Goal: Navigation & Orientation: Find specific page/section

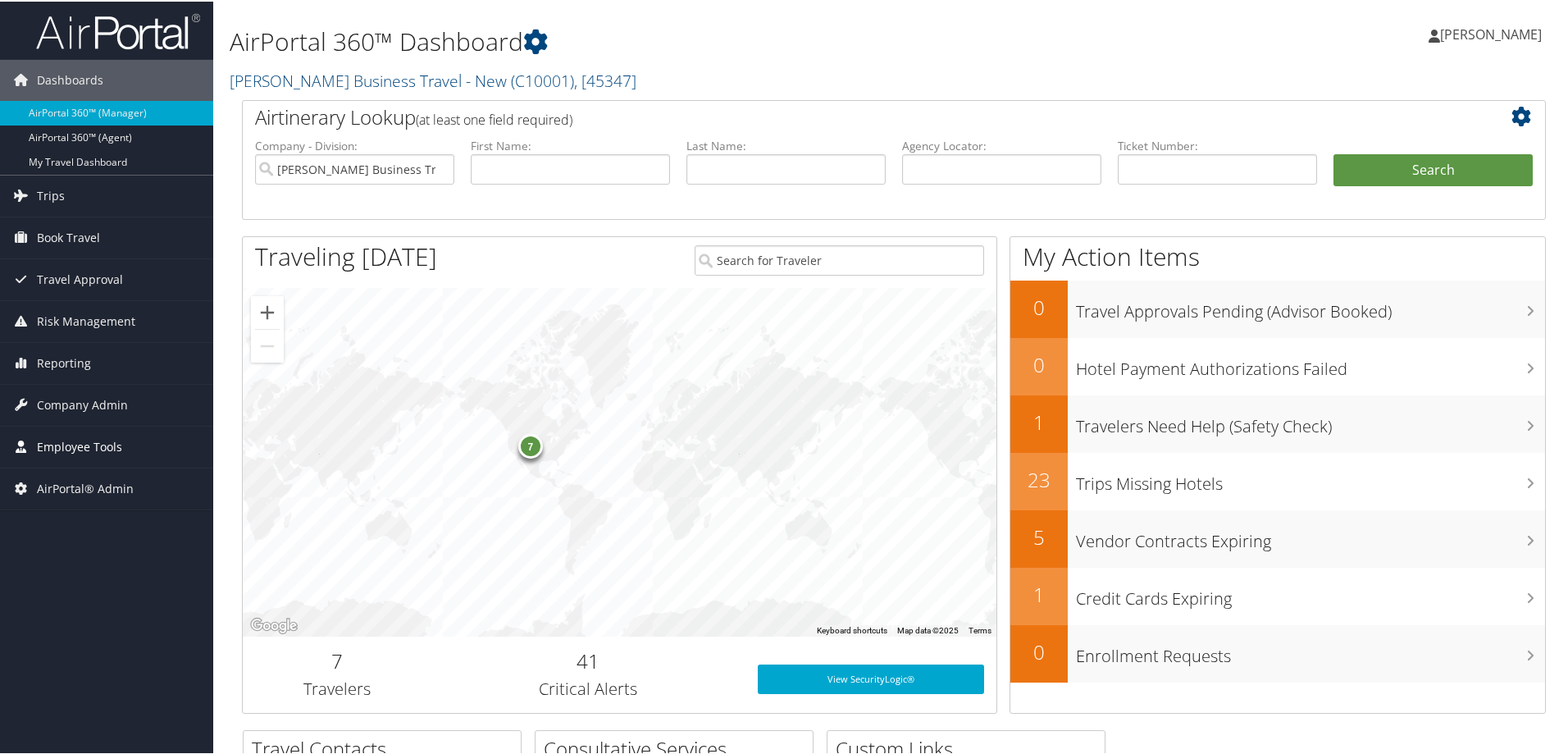
click at [38, 447] on span "Employee Tools" at bounding box center [79, 445] width 85 height 41
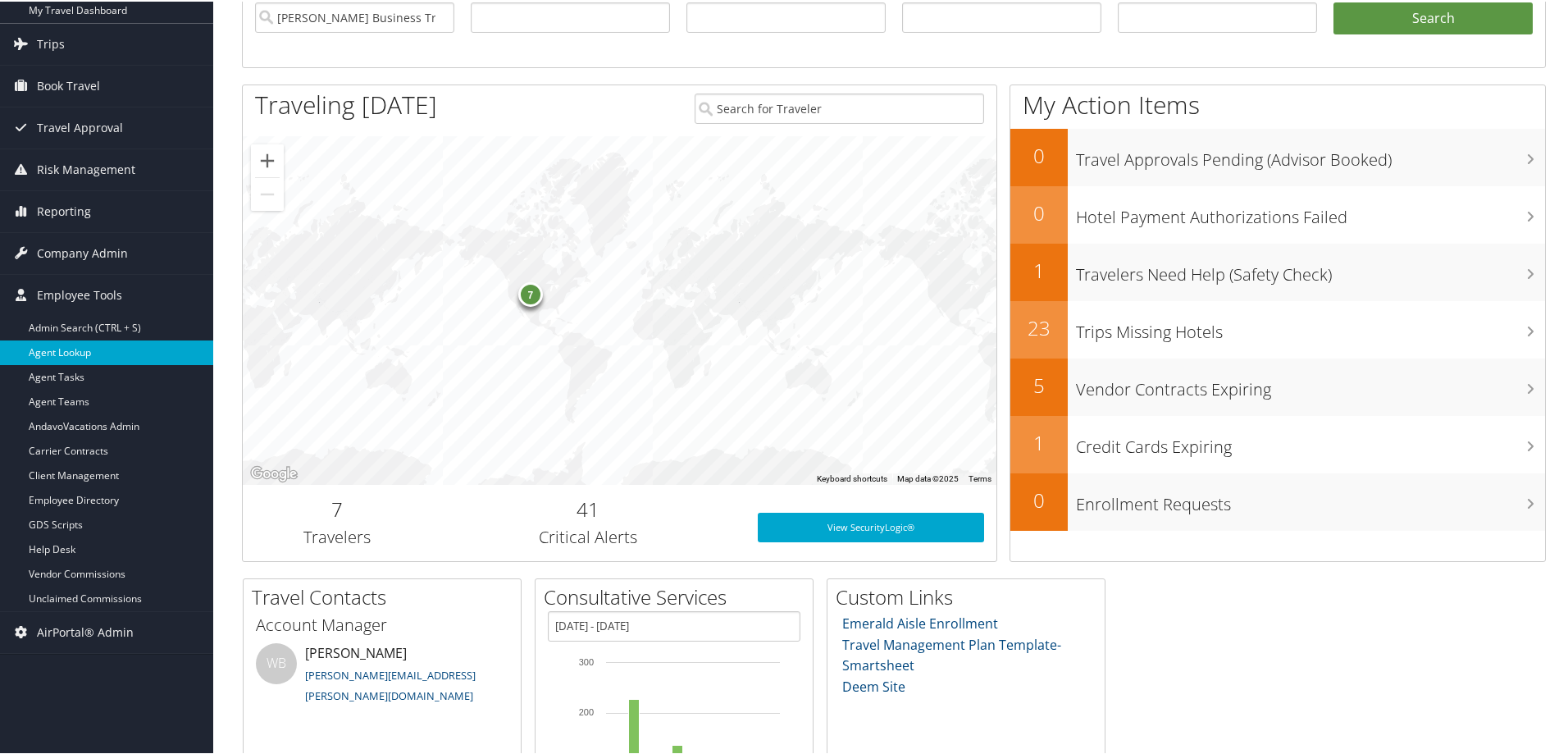
scroll to position [246, 0]
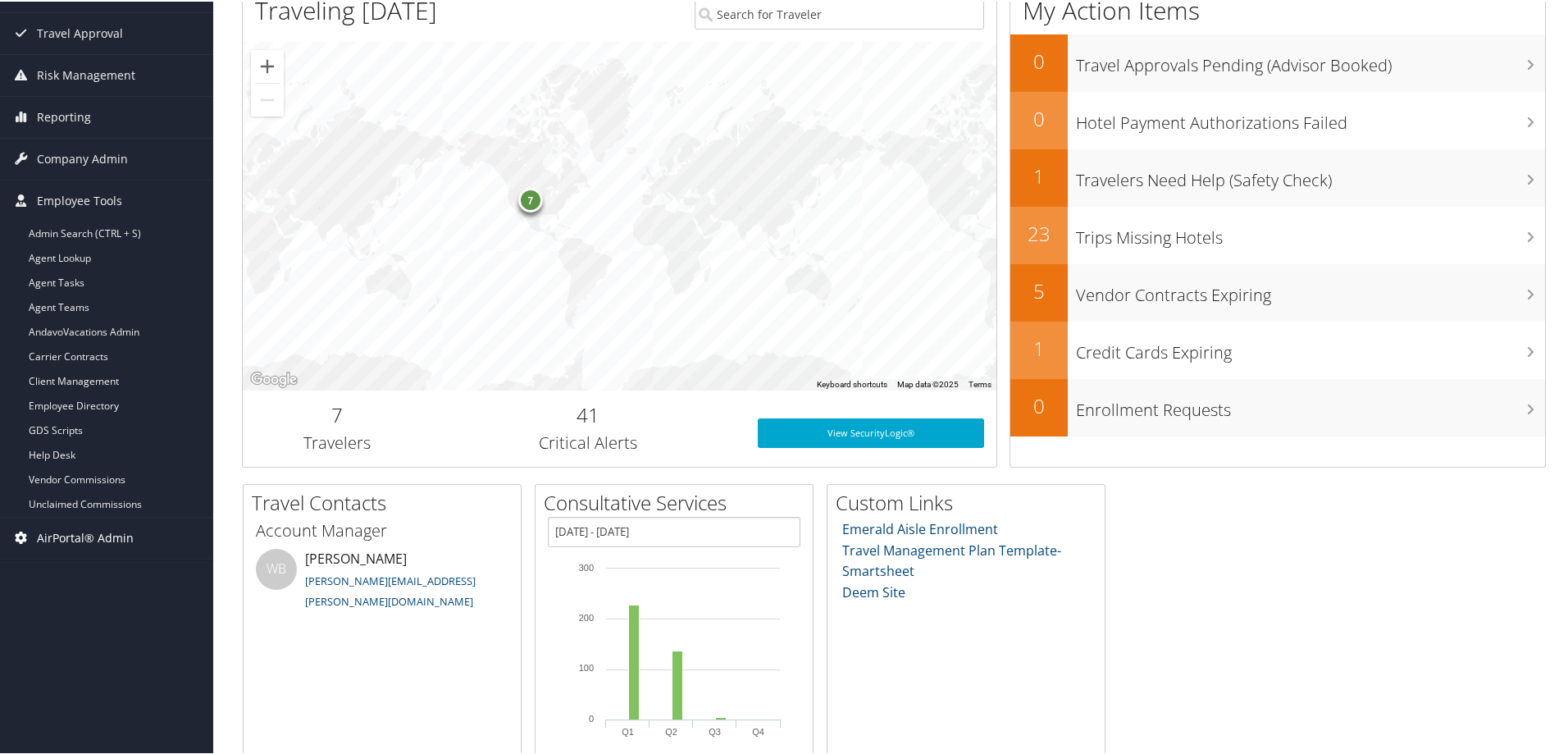
click at [42, 534] on span "AirPortal® Admin" at bounding box center [85, 536] width 97 height 41
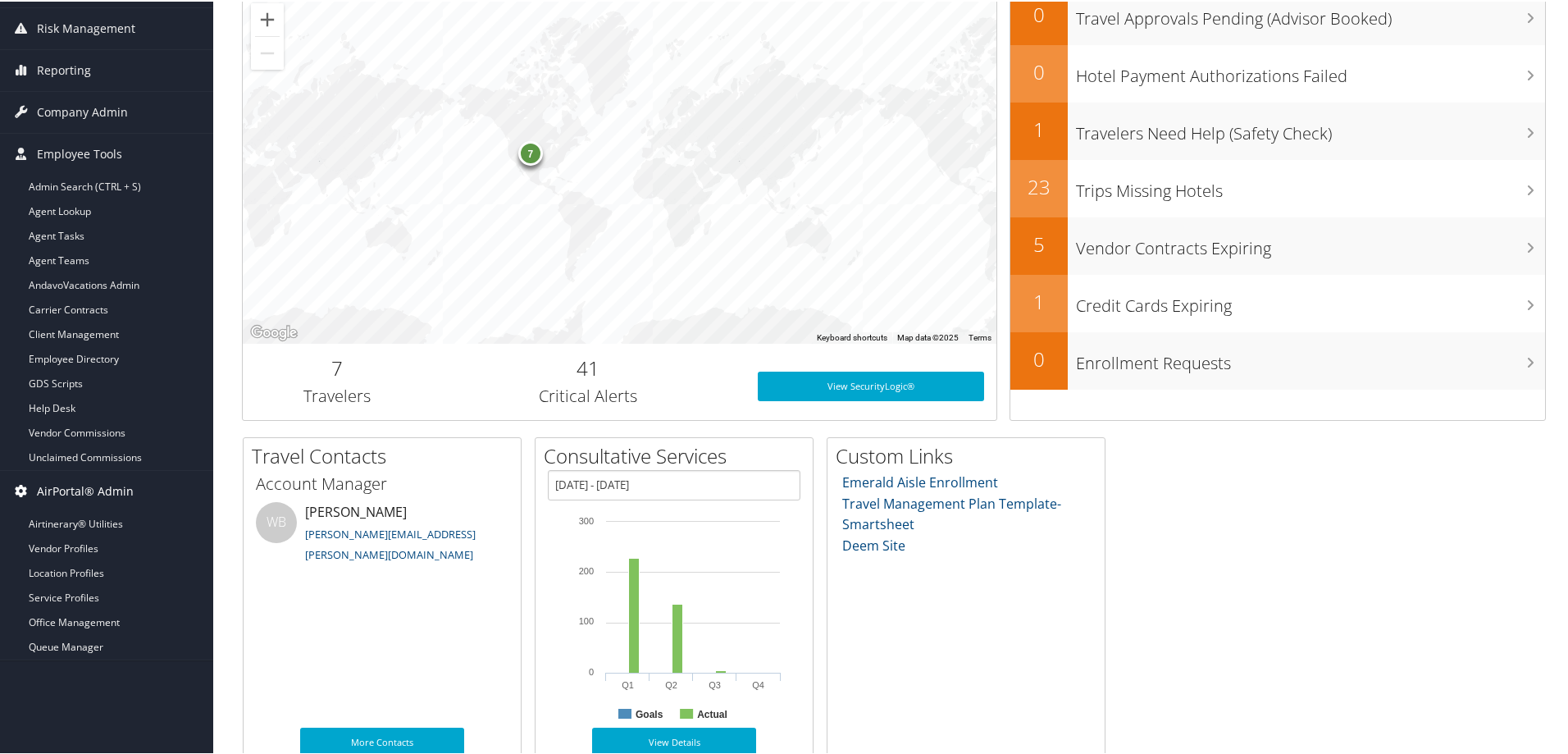
scroll to position [318, 0]
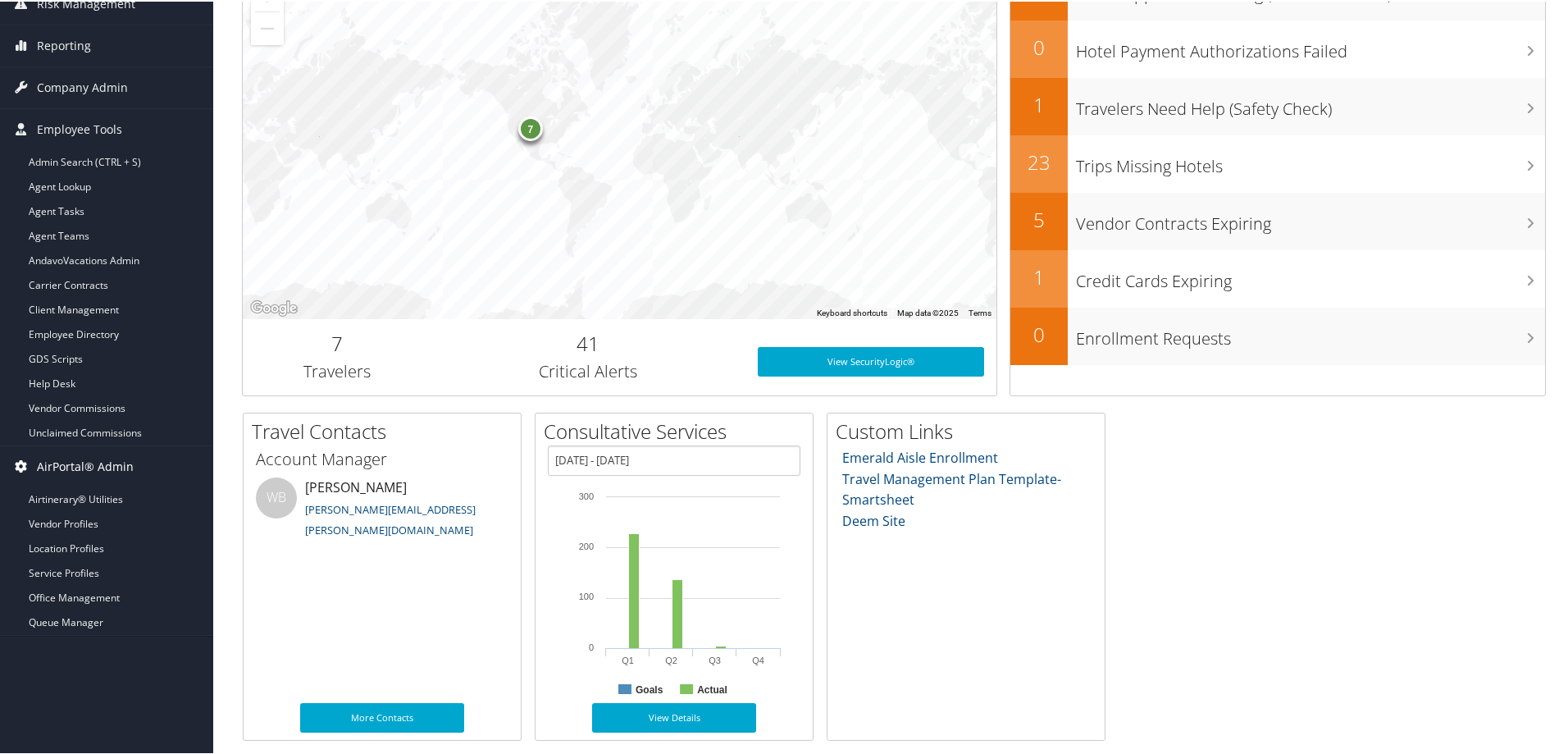
click at [41, 463] on span "AirPortal® Admin" at bounding box center [85, 465] width 97 height 41
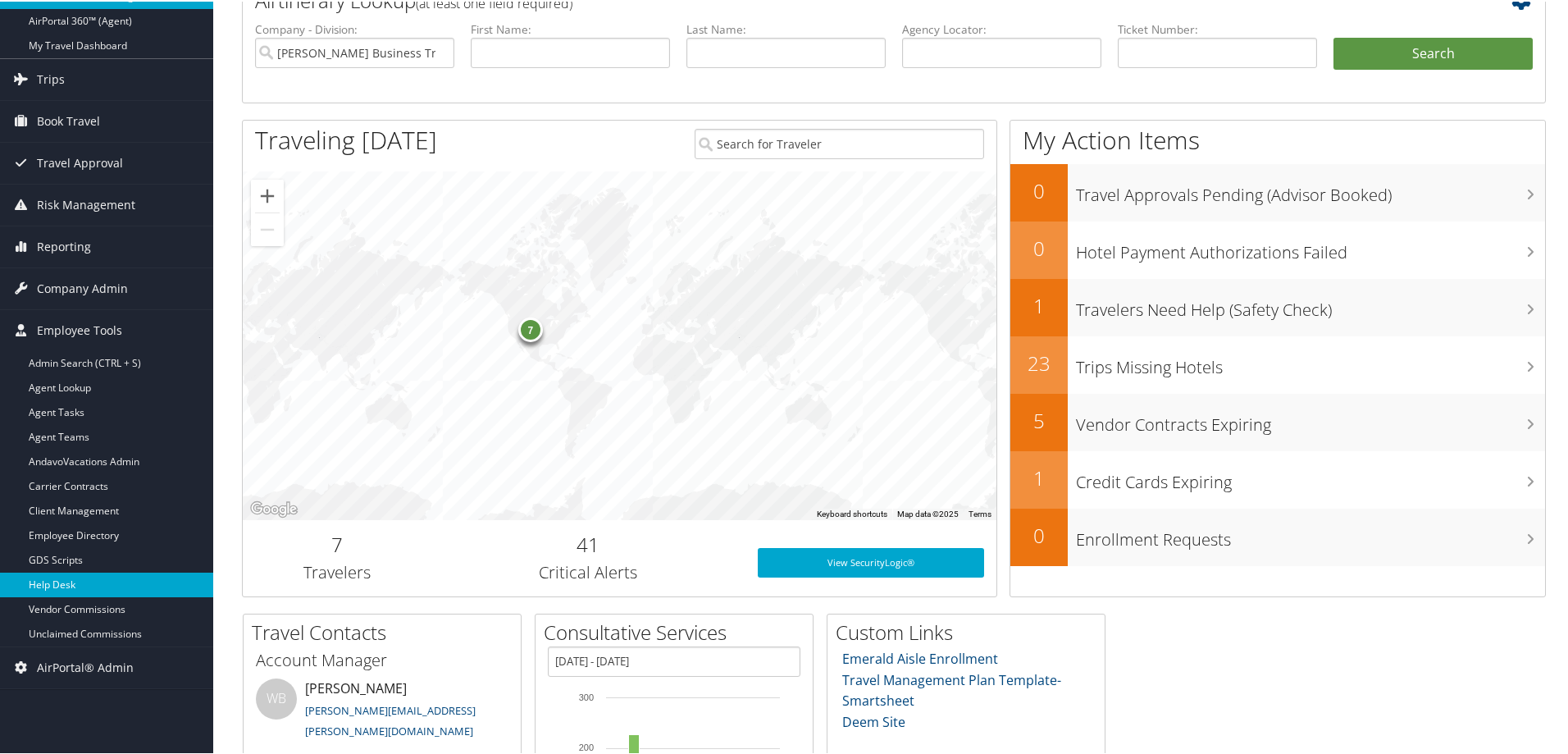
scroll to position [71, 0]
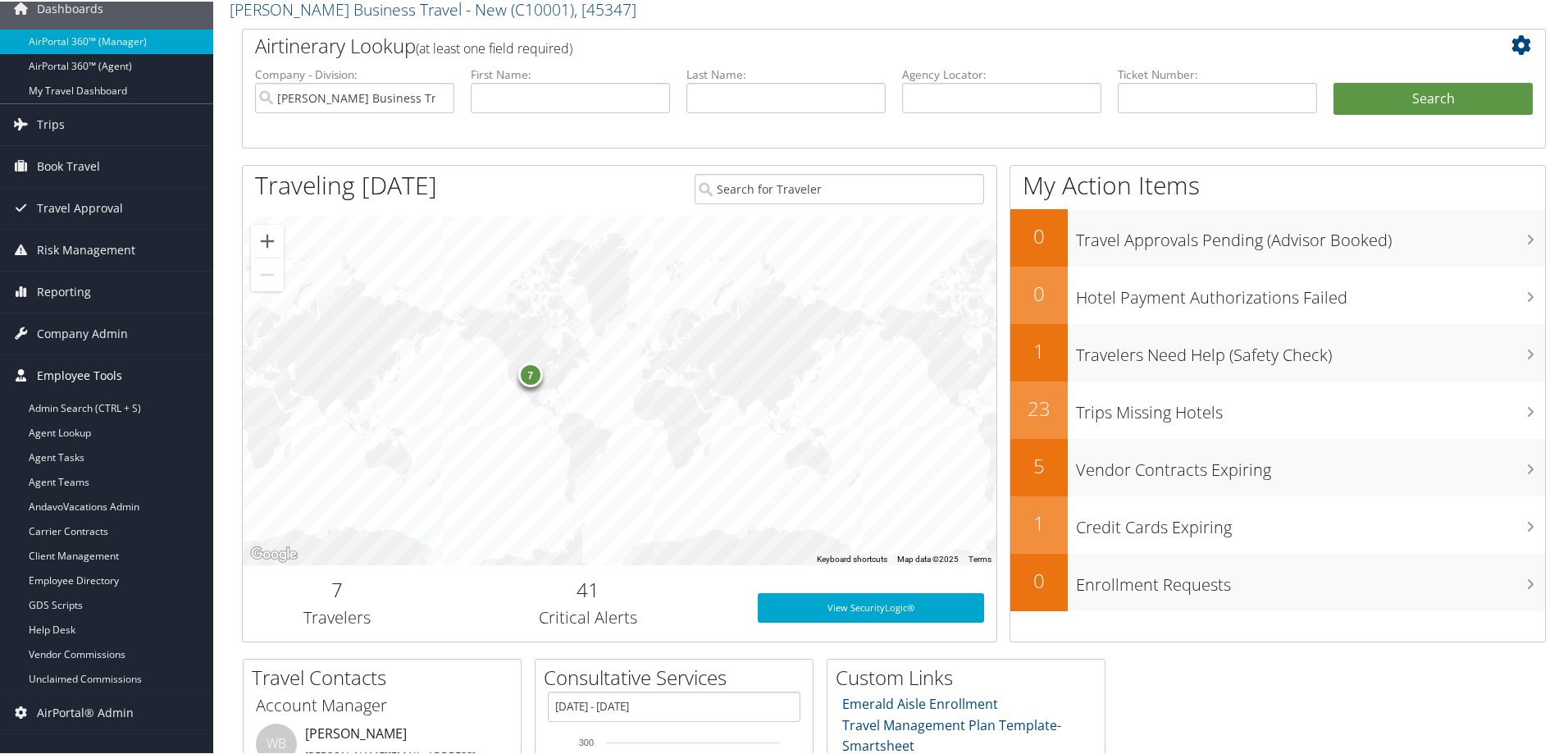
click at [92, 369] on span "Employee Tools" at bounding box center [79, 374] width 85 height 41
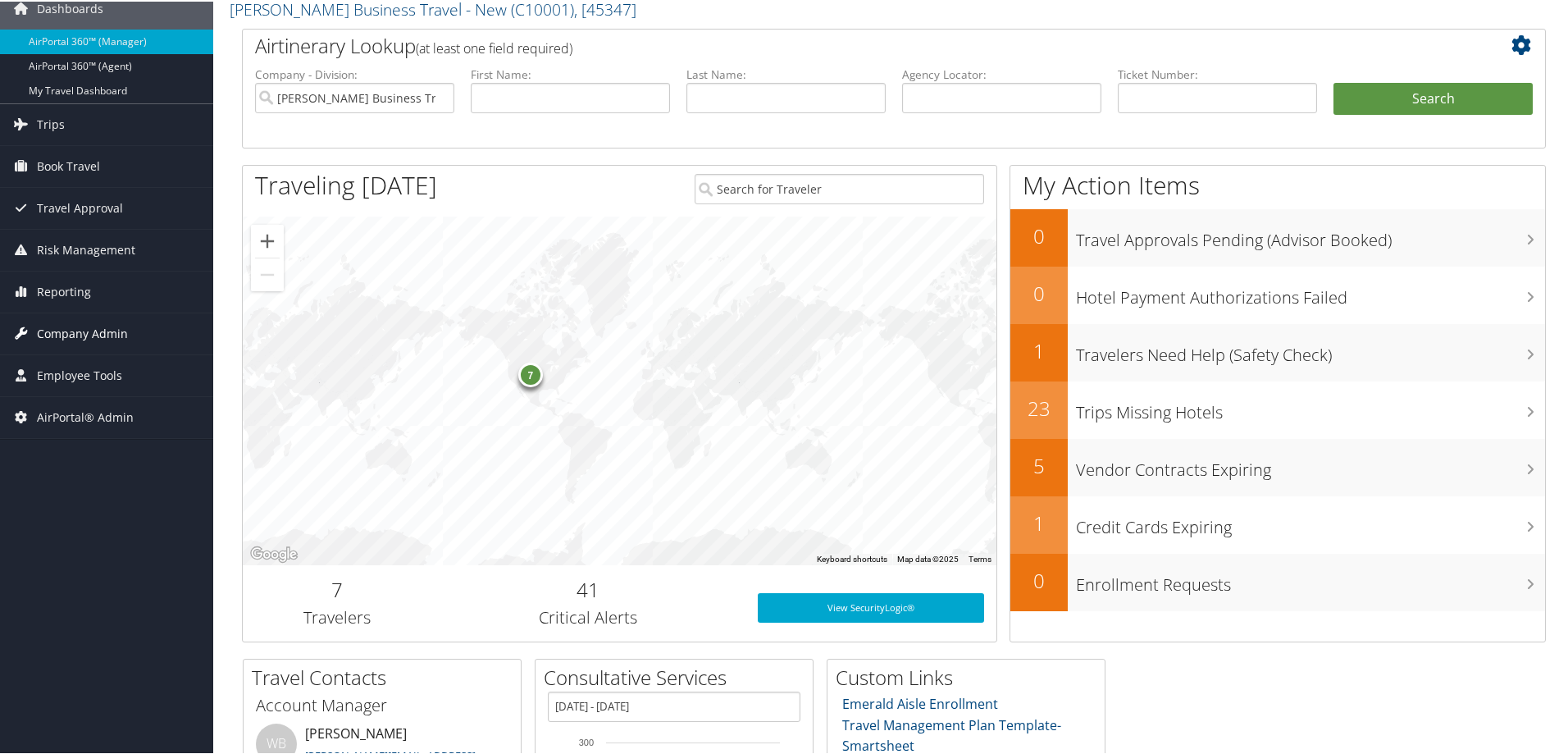
click at [86, 328] on span "Company Admin" at bounding box center [82, 332] width 91 height 41
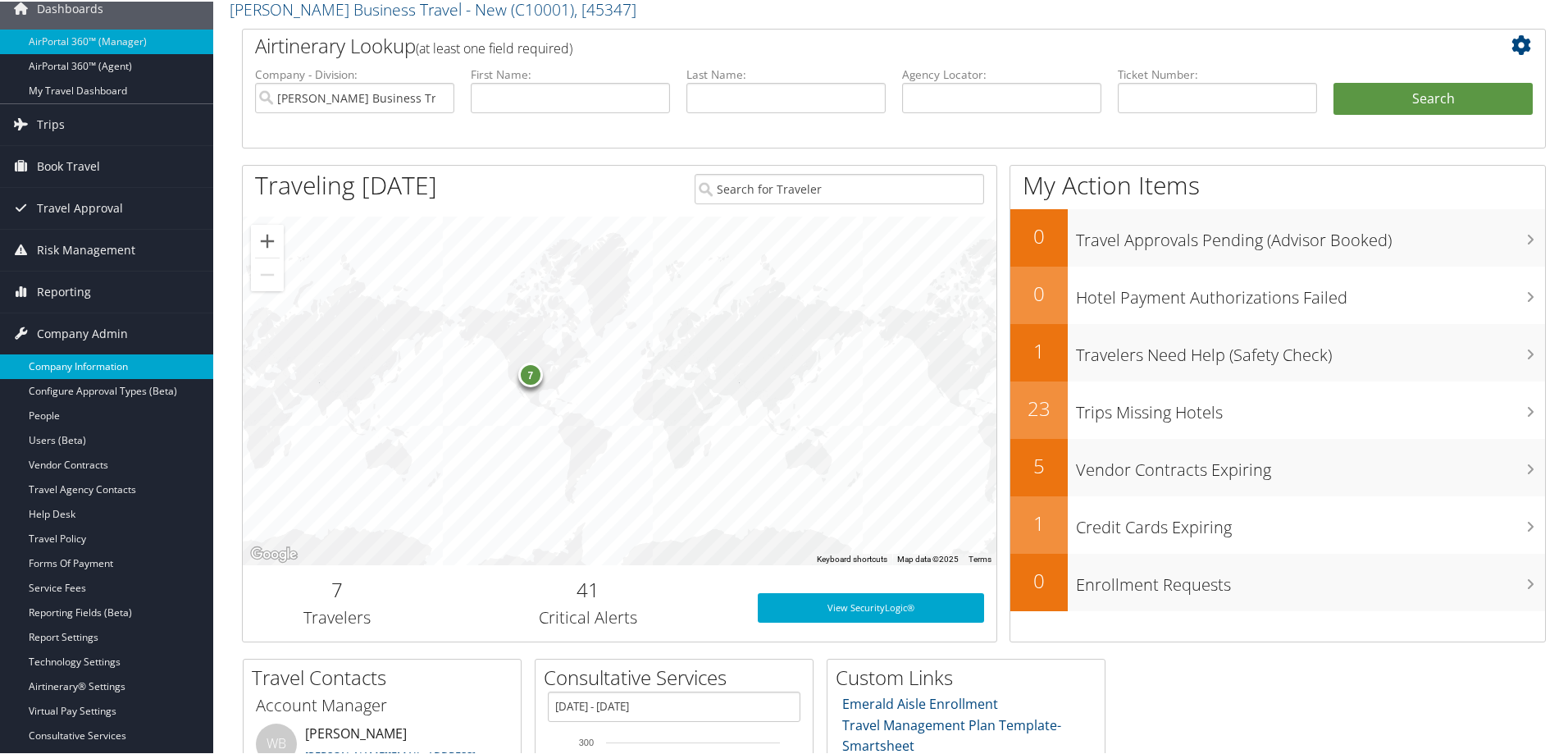
click at [63, 365] on link "Company Information" at bounding box center [106, 364] width 213 height 24
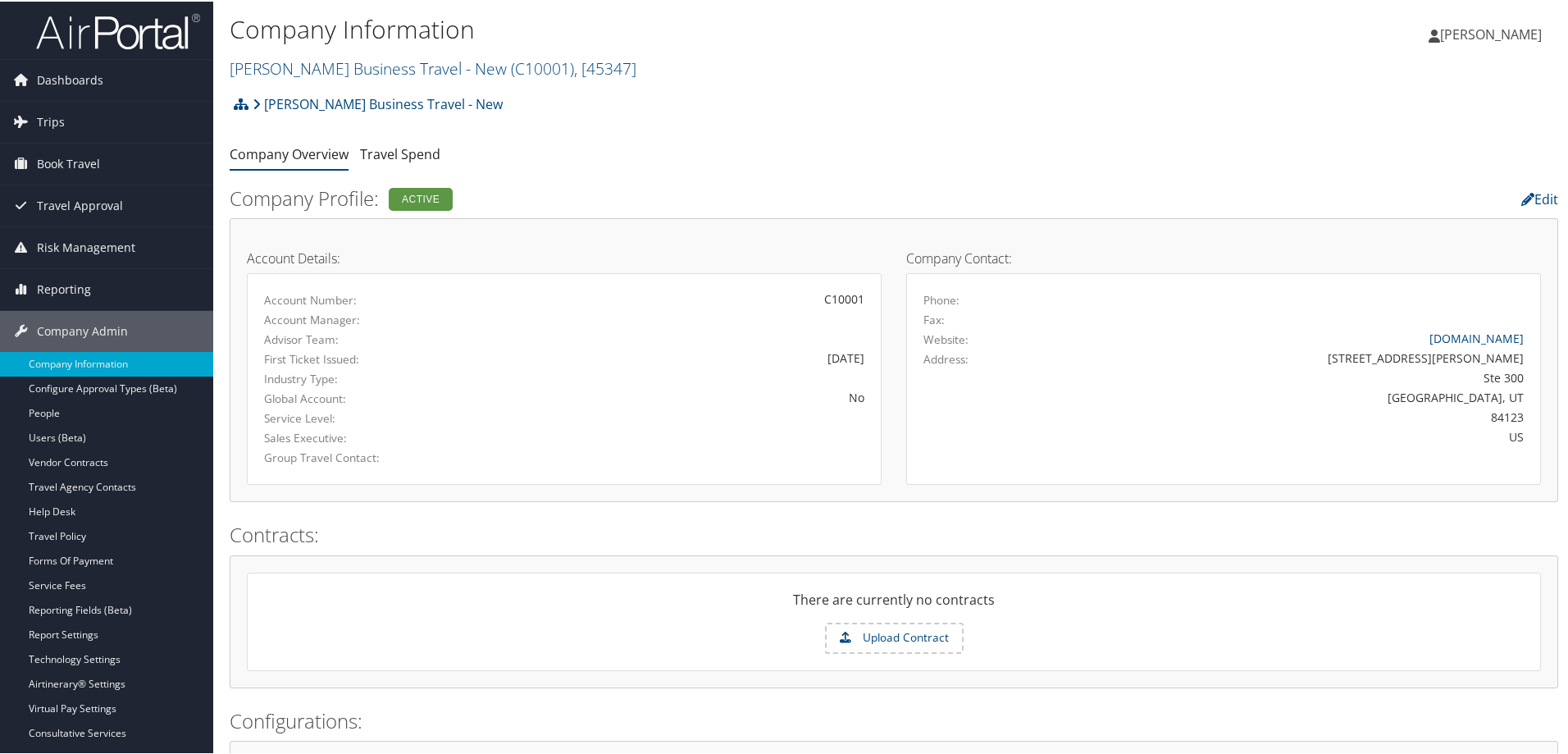
click at [63, 365] on link "Company Information" at bounding box center [106, 362] width 213 height 24
click at [23, 326] on icon at bounding box center [20, 328] width 24 height 24
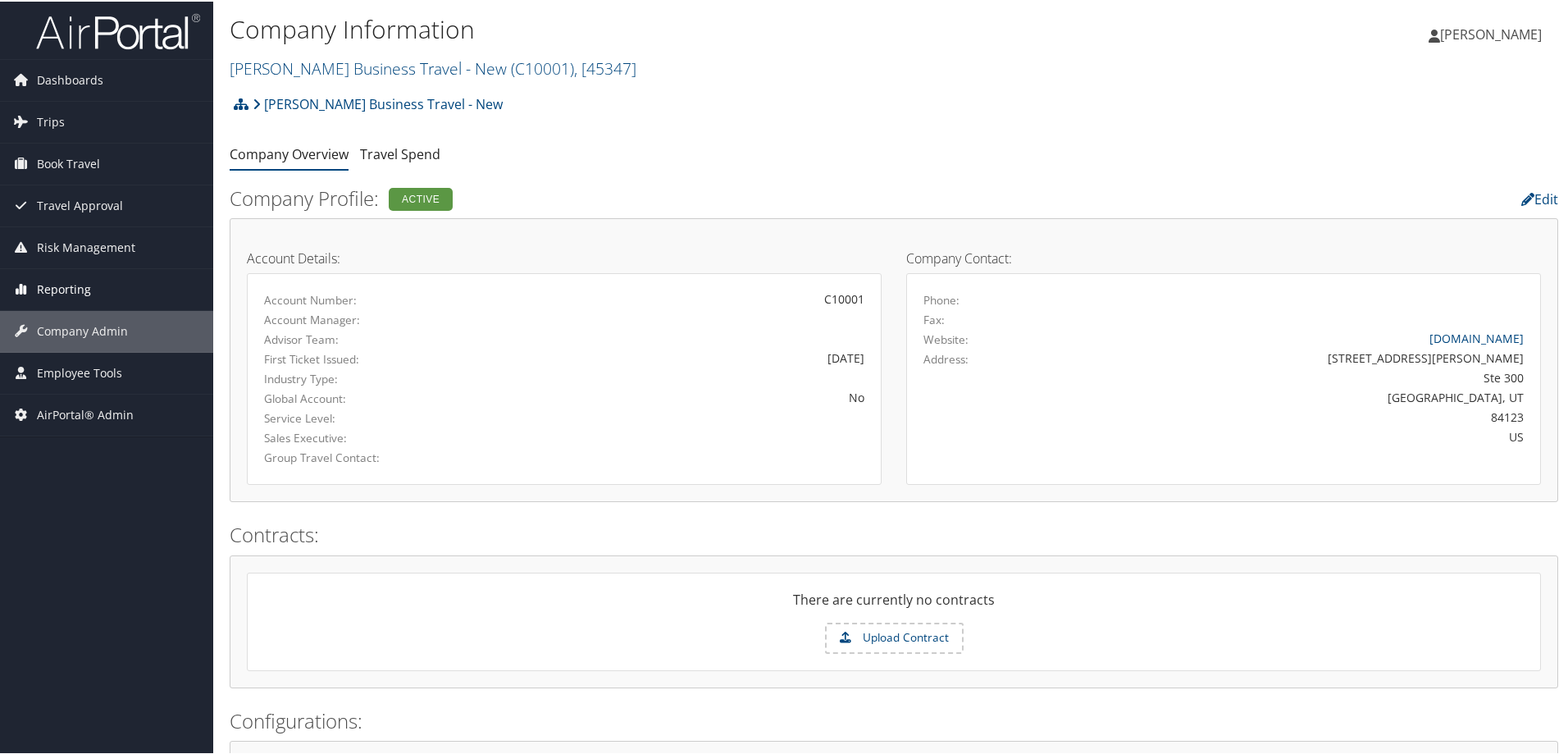
click at [60, 276] on span "Reporting" at bounding box center [64, 288] width 54 height 41
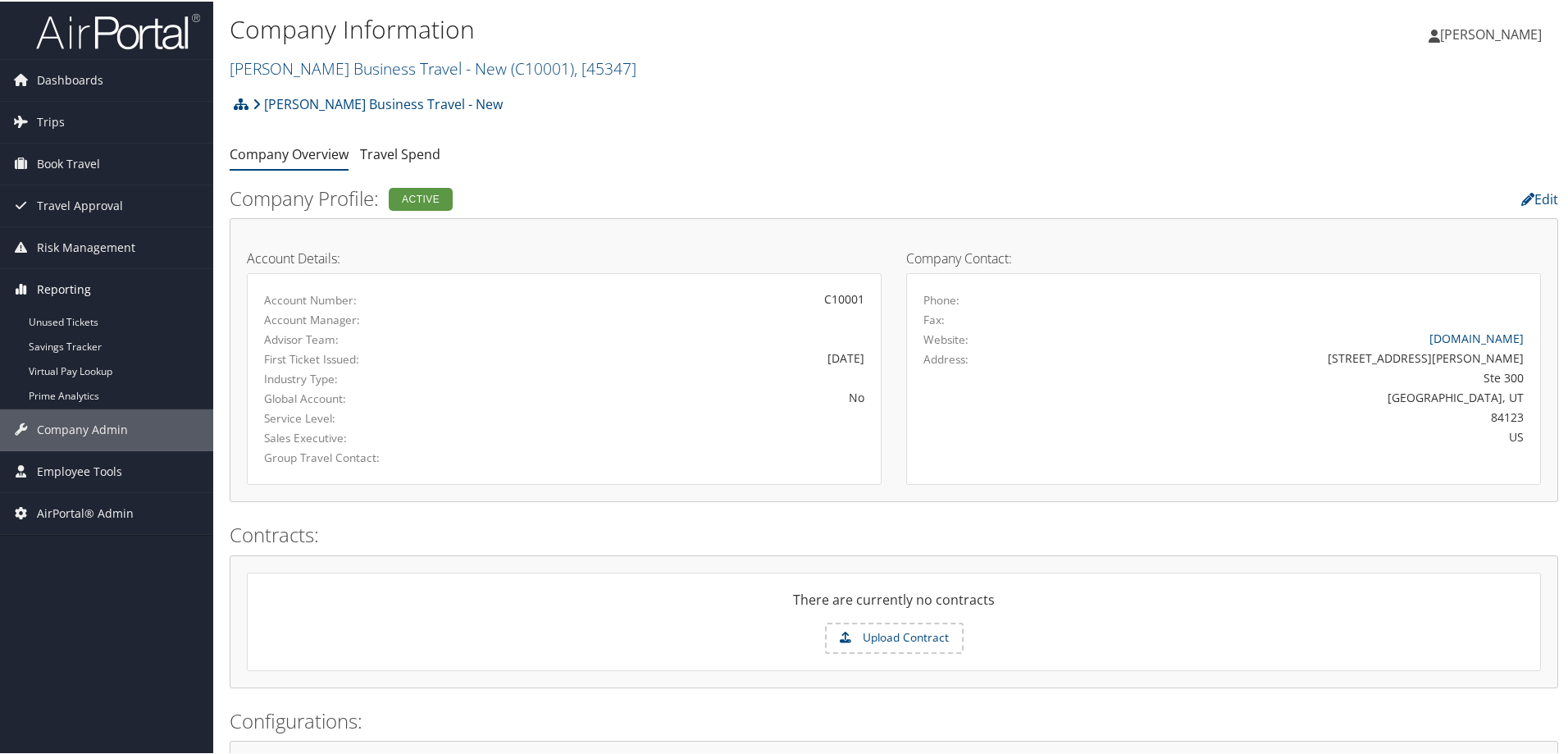
click at [58, 279] on span "Reporting" at bounding box center [64, 288] width 54 height 41
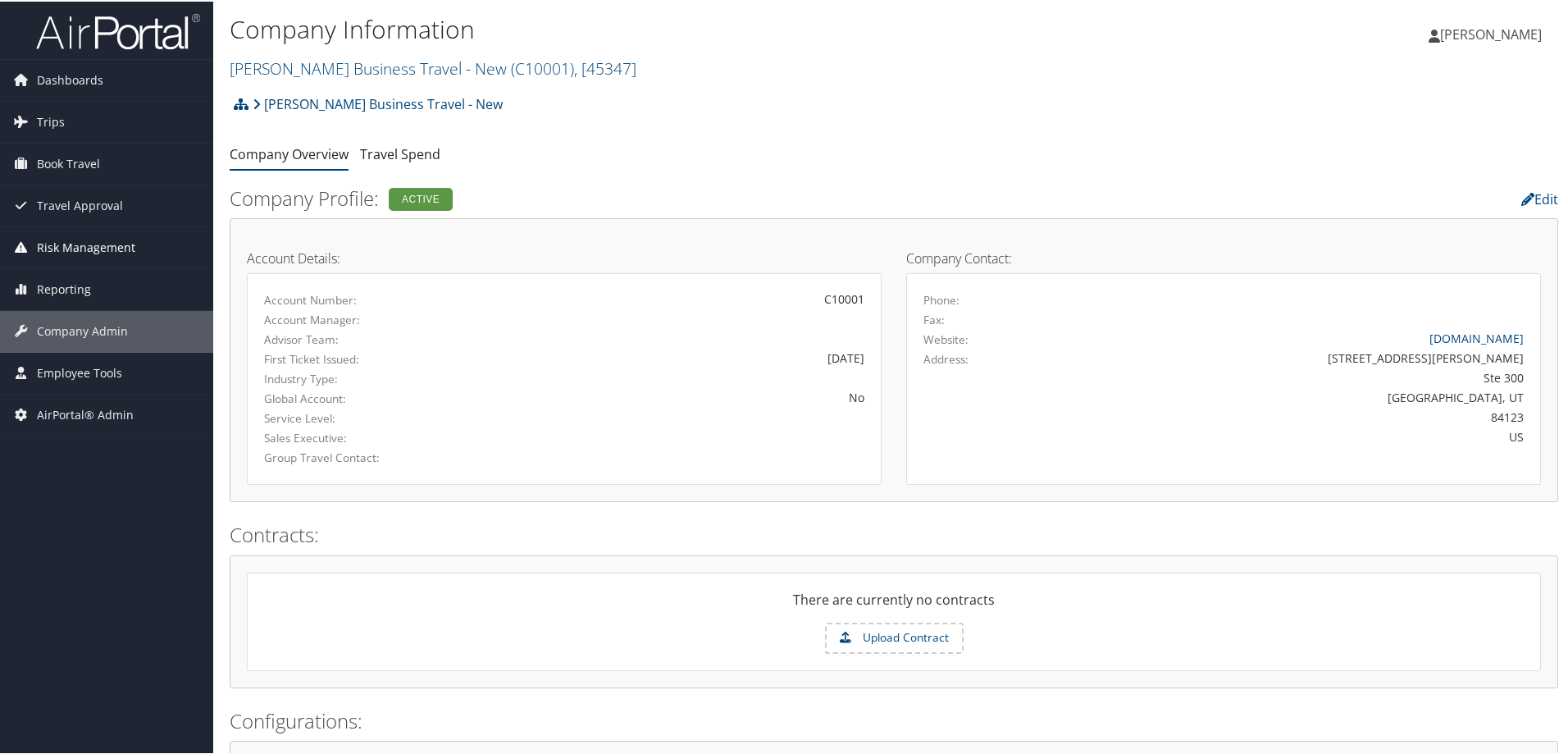
click at [77, 241] on span "Risk Management" at bounding box center [85, 247] width 98 height 41
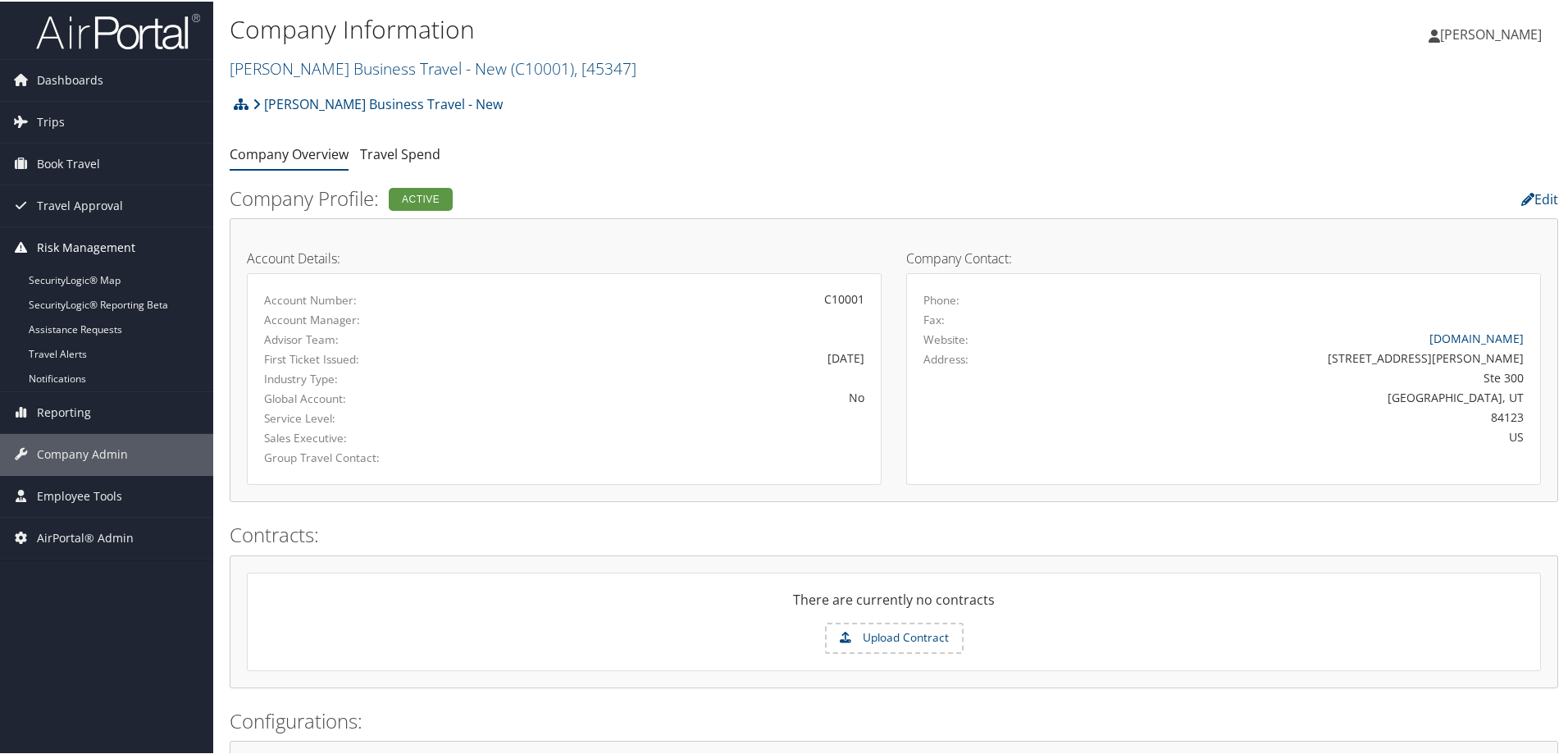
click at [103, 236] on span "Risk Management" at bounding box center [85, 247] width 98 height 41
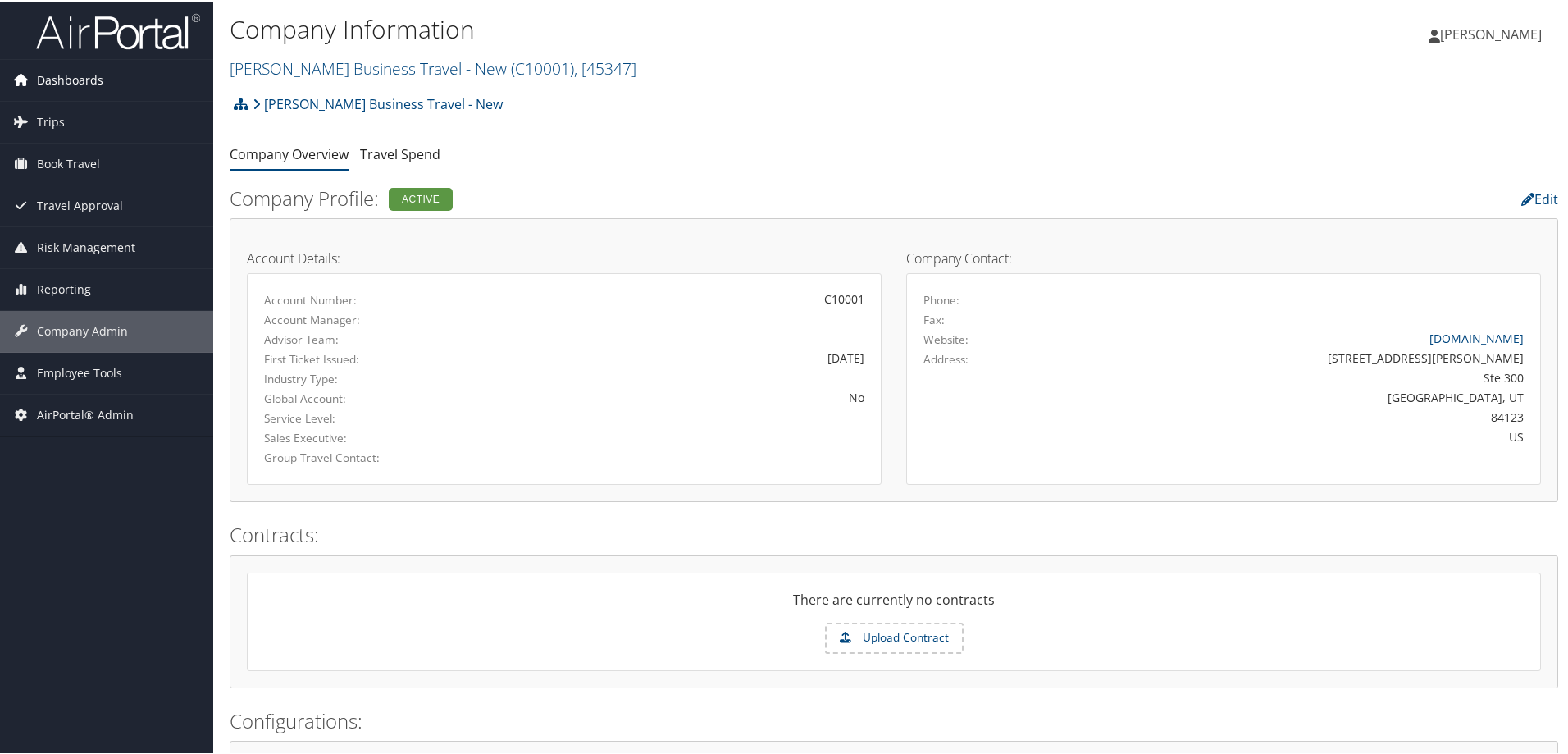
click at [51, 67] on span "Dashboards" at bounding box center [70, 79] width 67 height 41
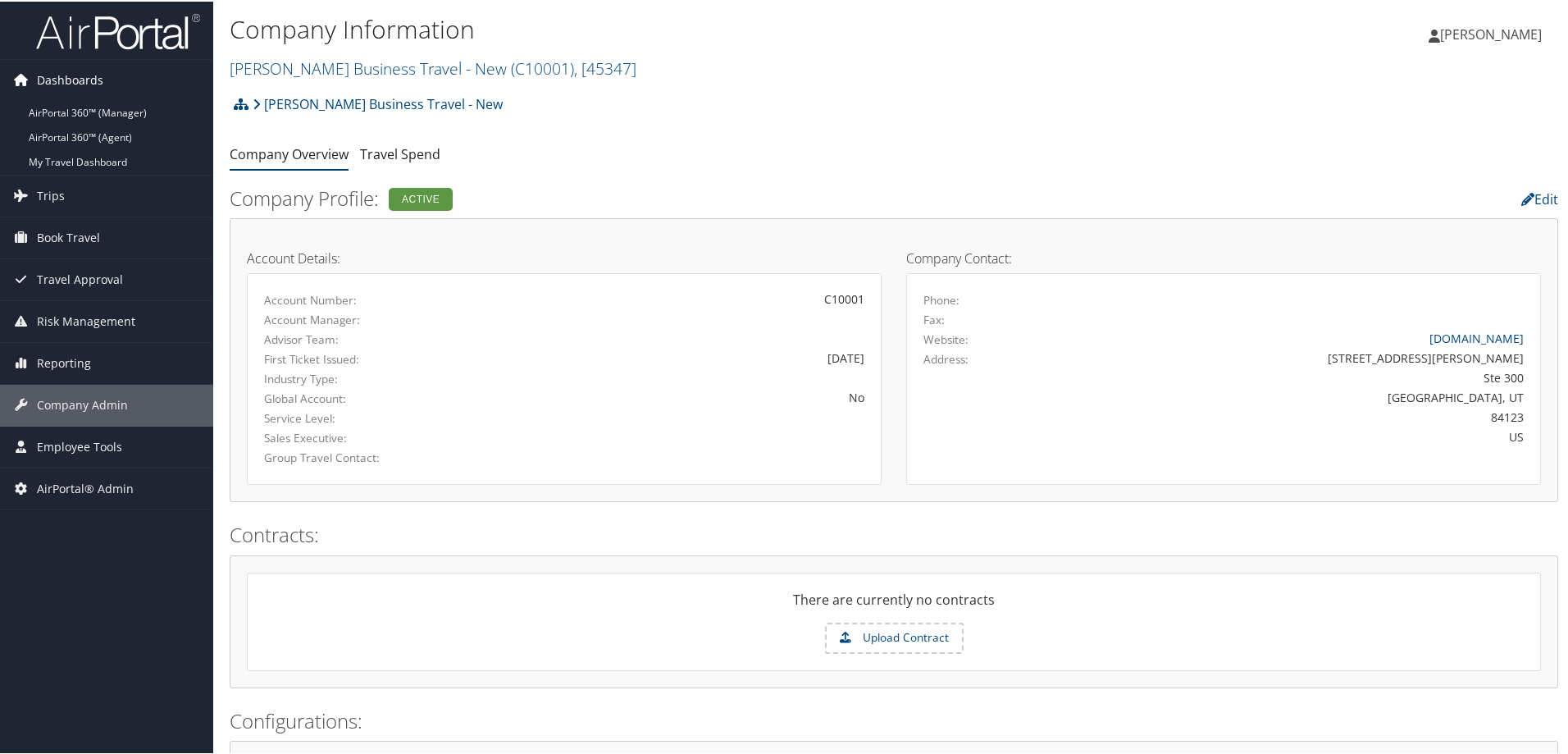
click at [59, 67] on span "Dashboards" at bounding box center [70, 79] width 67 height 41
